Goal: Information Seeking & Learning: Learn about a topic

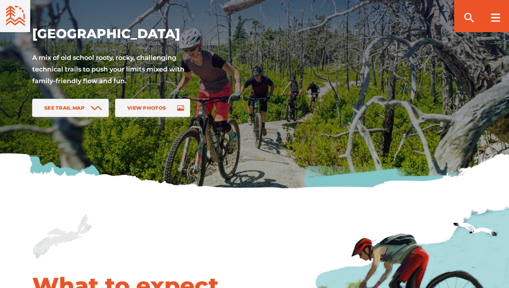
scroll to position [79, 0]
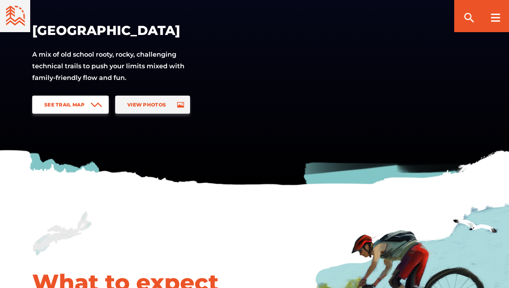
click at [79, 106] on span "See Trail Map" at bounding box center [64, 105] width 40 height 6
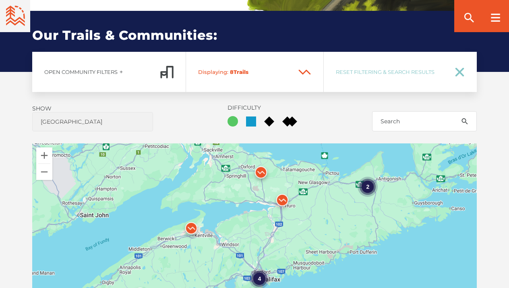
scroll to position [503, 0]
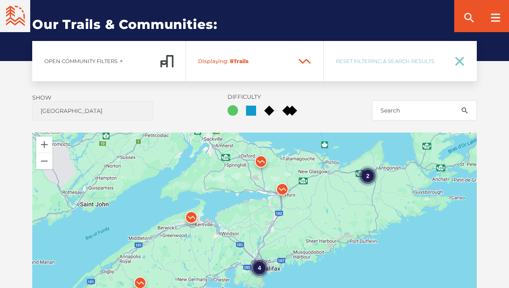
click at [192, 220] on img at bounding box center [191, 220] width 24 height 24
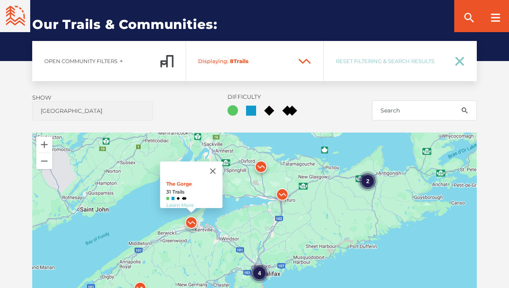
click at [182, 202] on link "Learn More" at bounding box center [179, 205] width 27 height 6
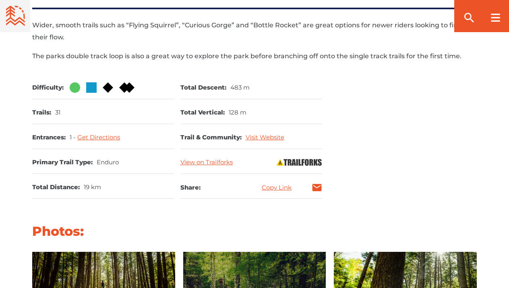
scroll to position [421, 0]
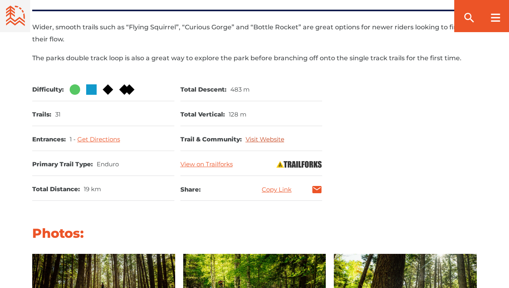
click at [254, 137] on link "Visit Website" at bounding box center [264, 140] width 39 height 8
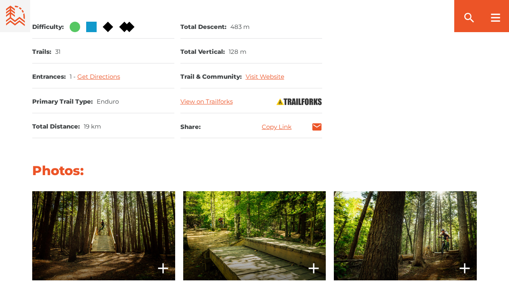
scroll to position [486, 0]
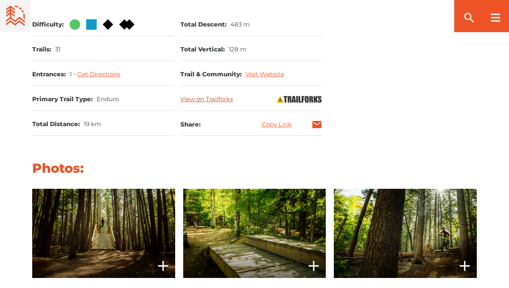
click at [214, 95] on link "View on Trailforks" at bounding box center [206, 99] width 52 height 8
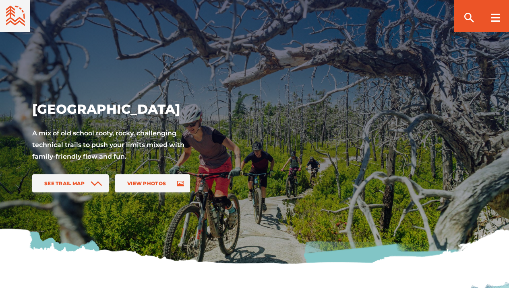
scroll to position [503, 0]
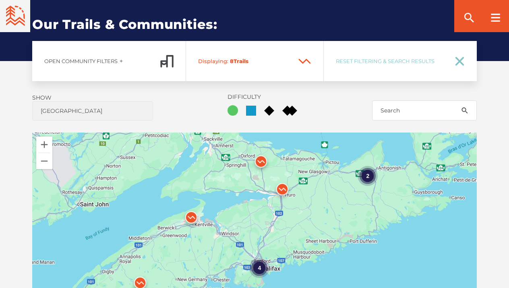
click at [280, 190] on img at bounding box center [282, 191] width 24 height 24
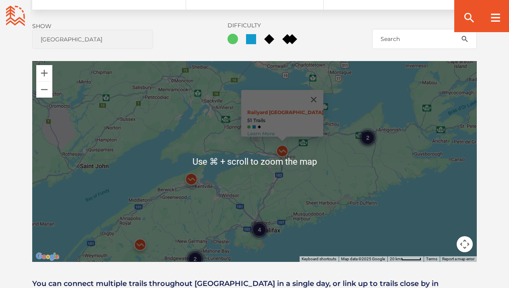
scroll to position [577, 0]
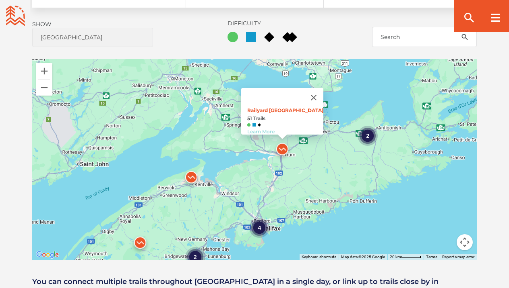
click at [260, 129] on link "Learn More" at bounding box center [260, 132] width 27 height 6
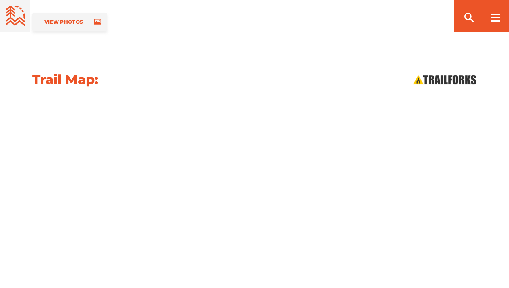
scroll to position [843, 0]
